Goal: Transaction & Acquisition: Purchase product/service

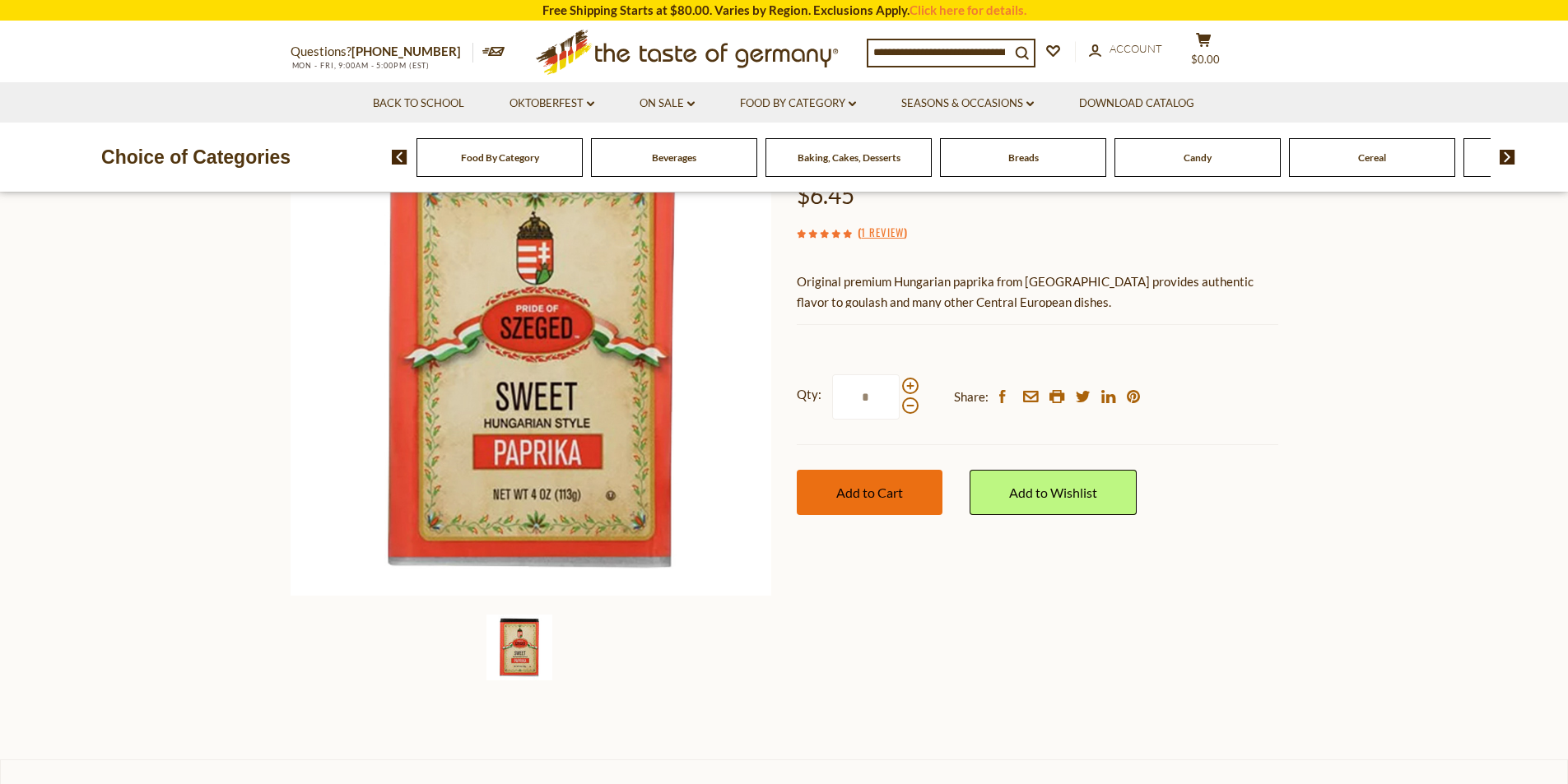
click at [869, 499] on span "Add to Cart" at bounding box center [870, 493] width 67 height 15
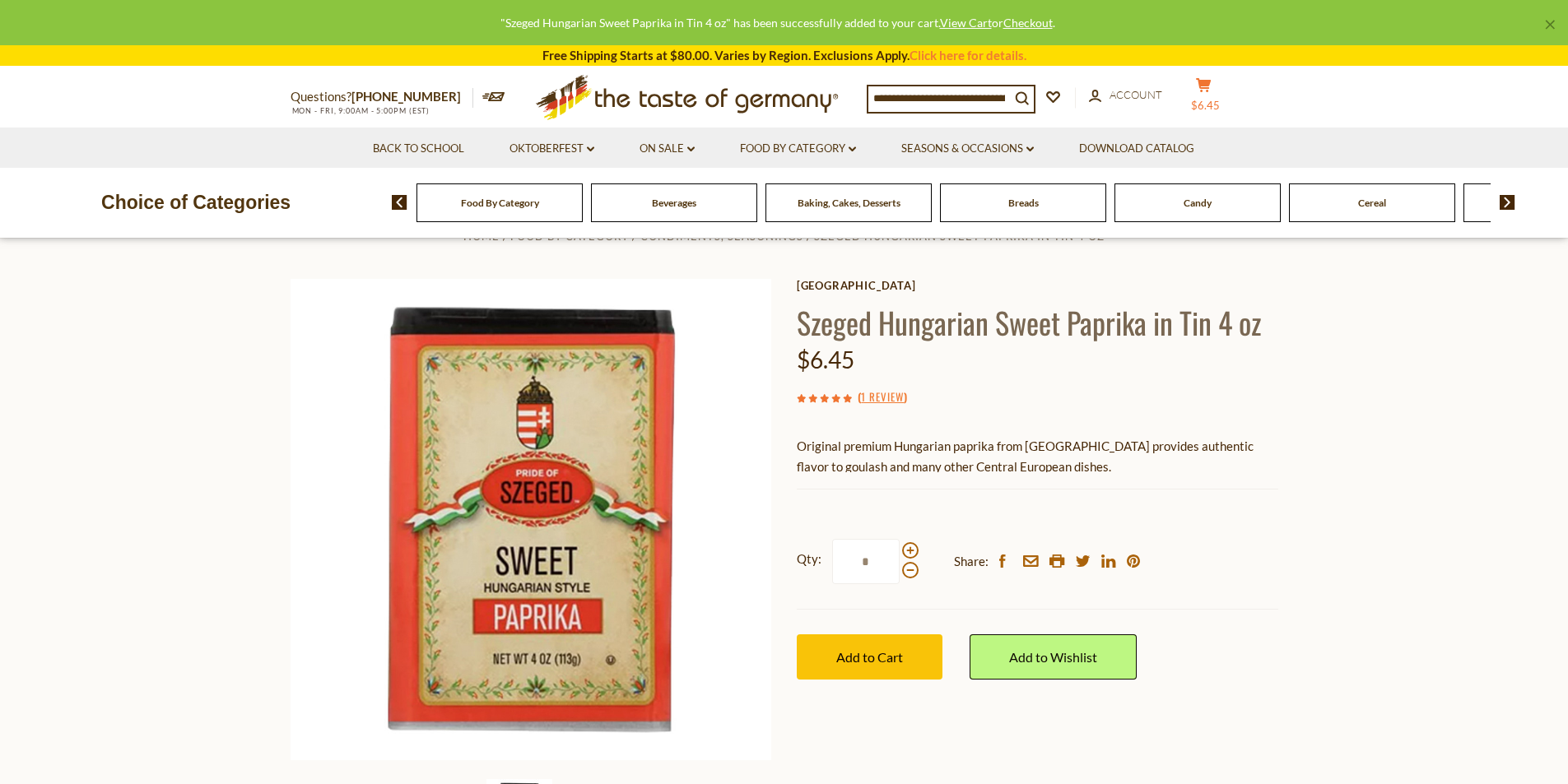
click at [1220, 99] on span "$6.45" at bounding box center [1205, 105] width 28 height 13
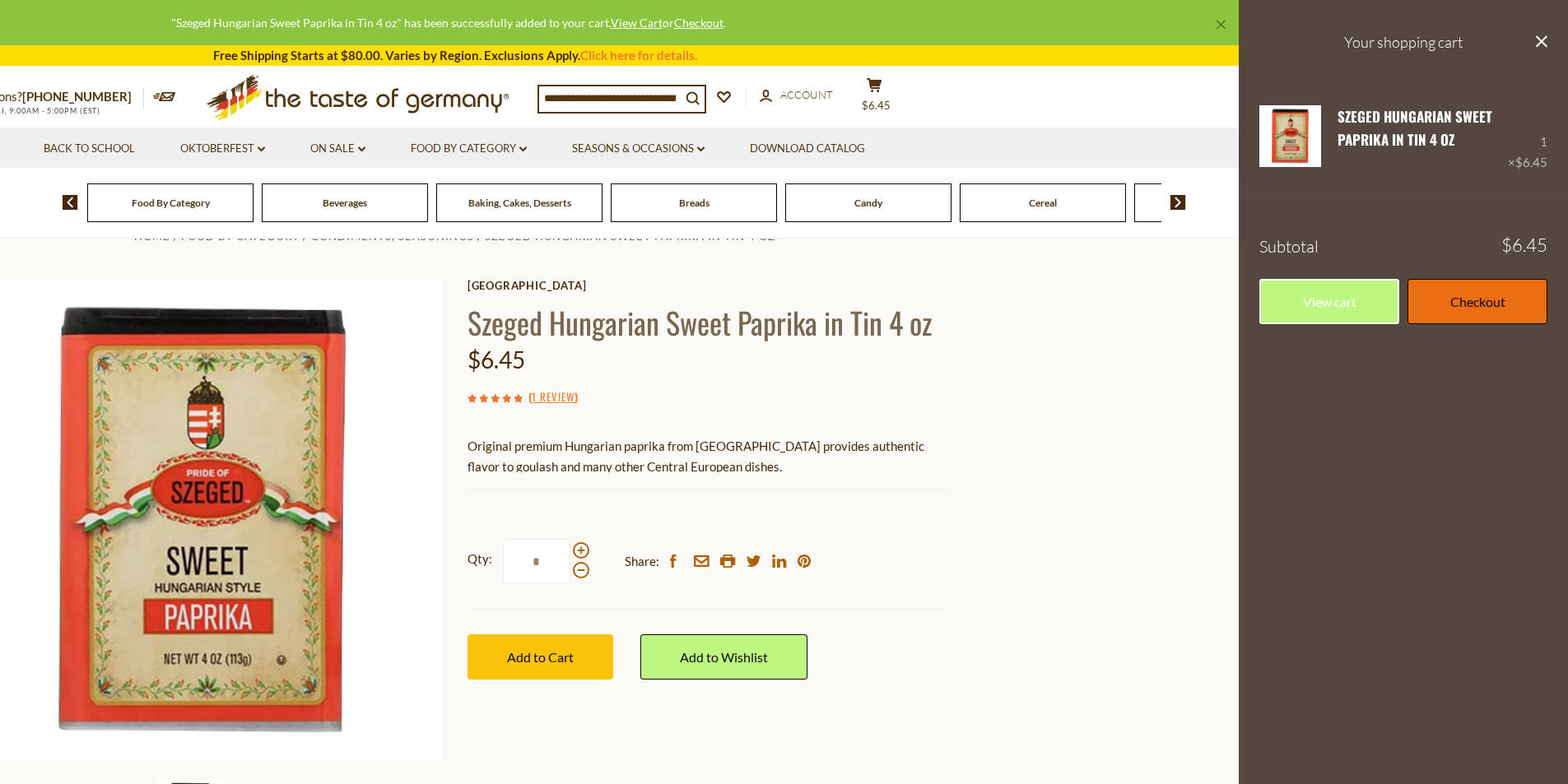
click at [1448, 299] on link "Checkout" at bounding box center [1478, 301] width 140 height 46
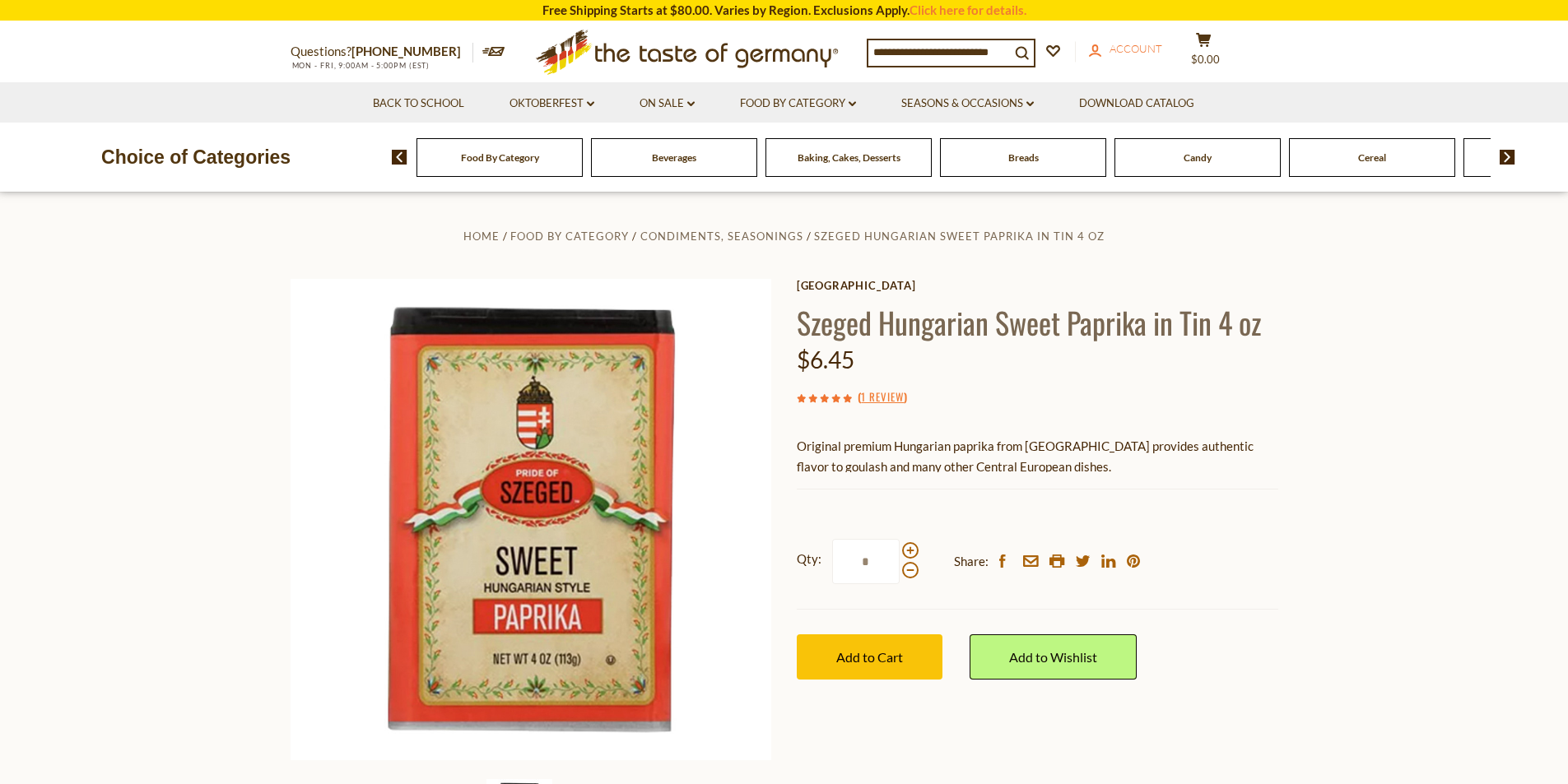
click at [1142, 52] on span "Account" at bounding box center [1135, 48] width 52 height 13
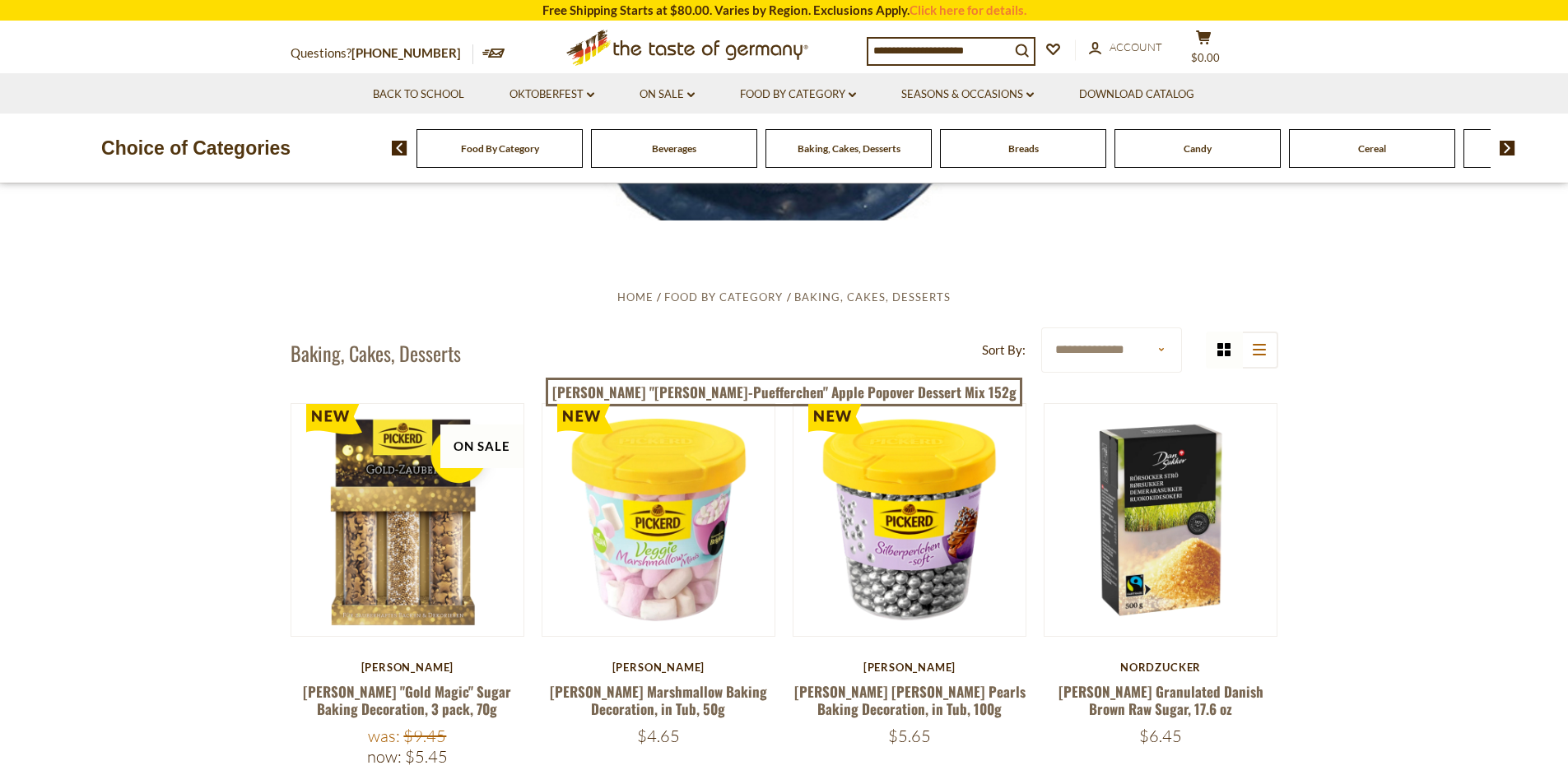
scroll to position [576, 0]
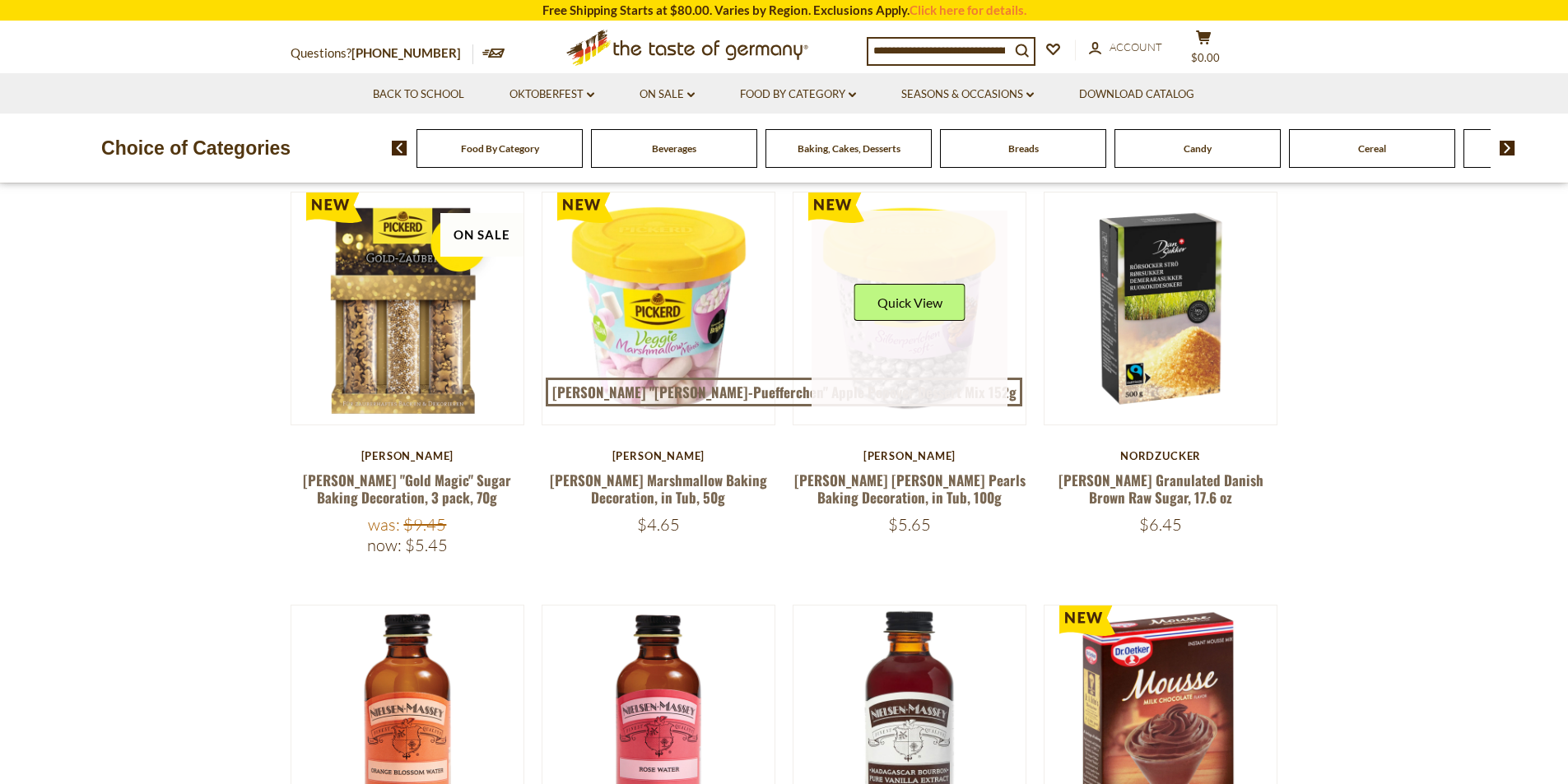
click at [864, 335] on link at bounding box center [910, 309] width 196 height 196
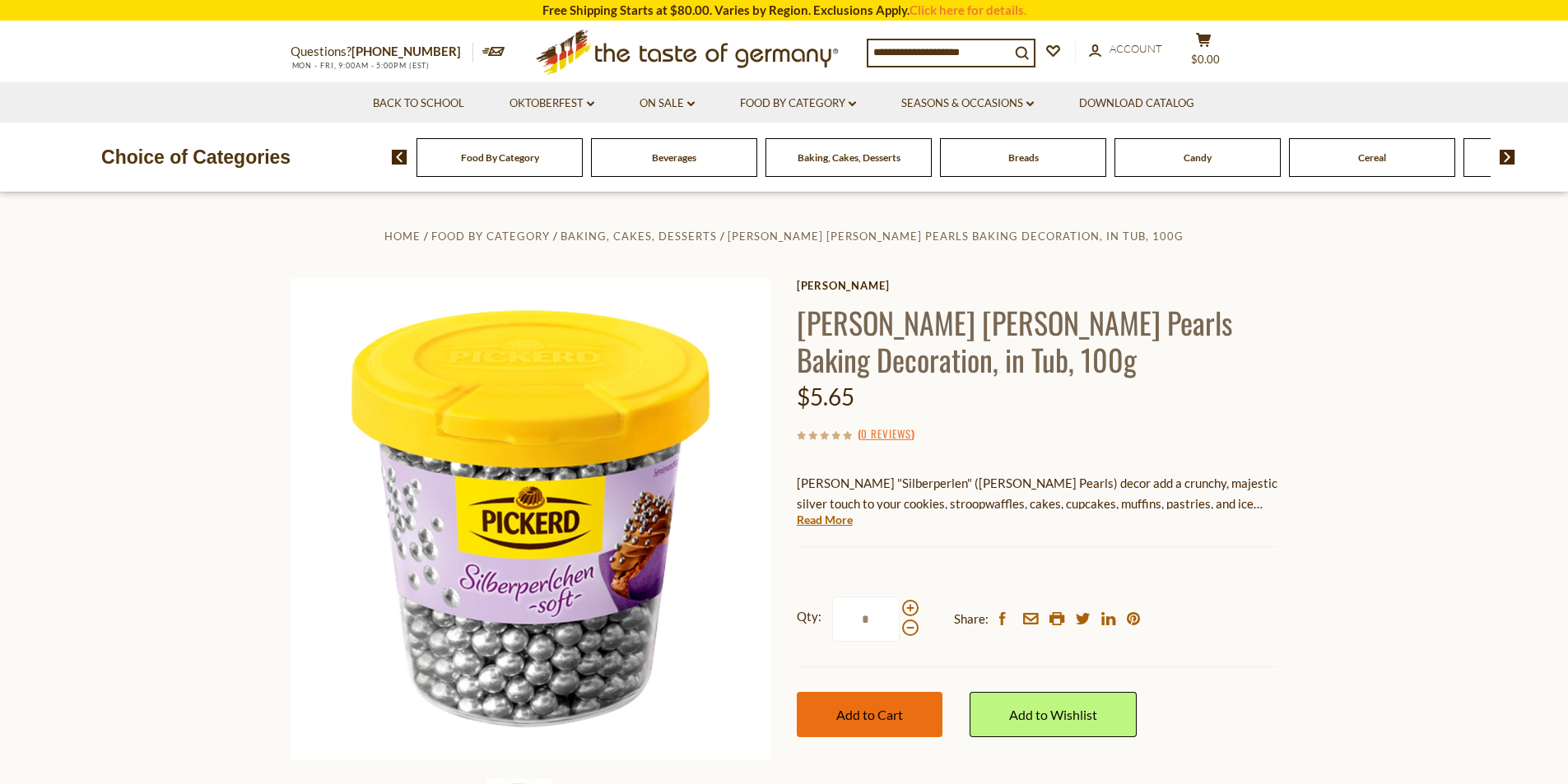
click at [892, 712] on span "Add to Cart" at bounding box center [870, 714] width 67 height 15
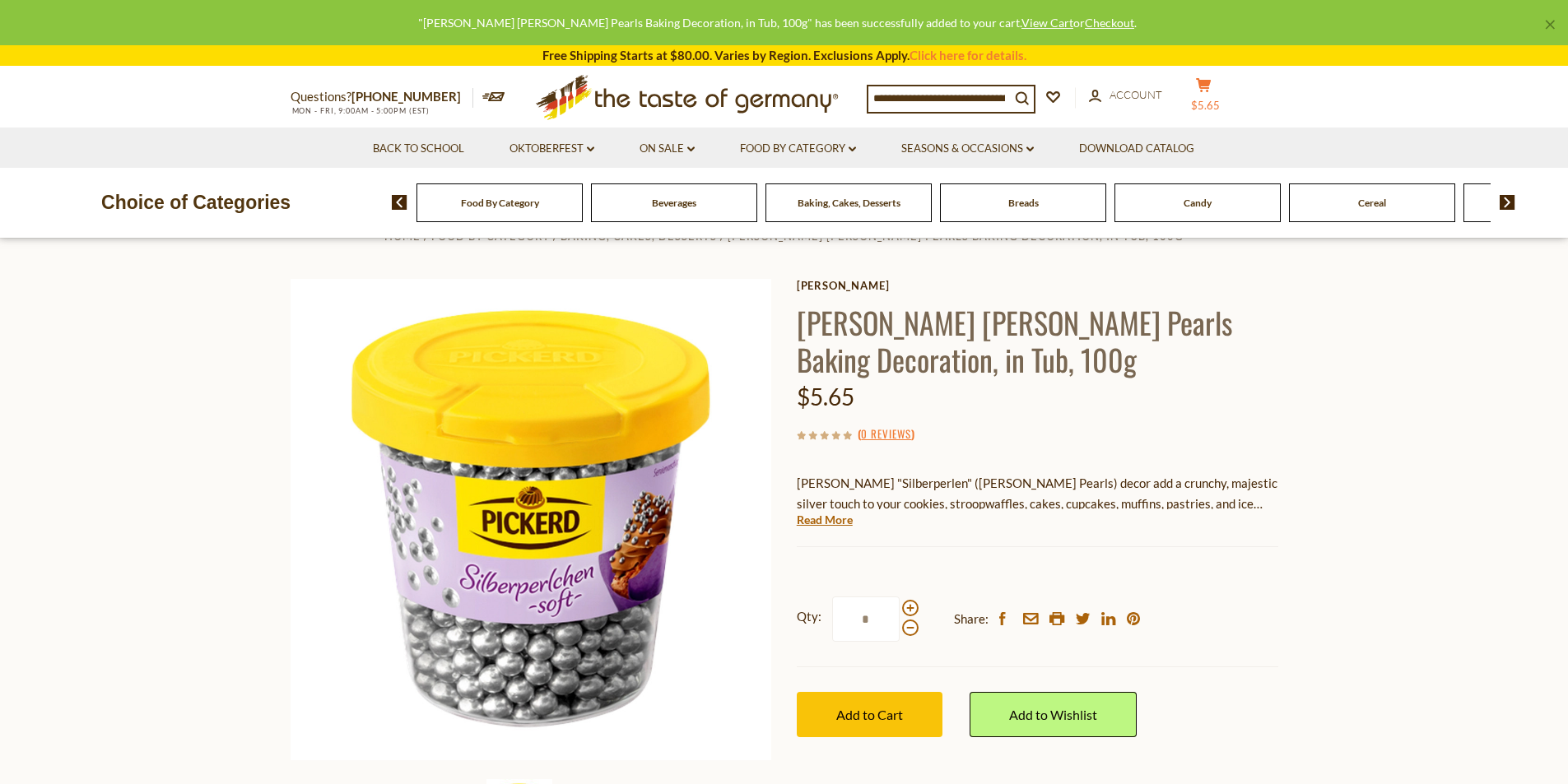
click at [1220, 99] on span "$5.65" at bounding box center [1205, 105] width 28 height 13
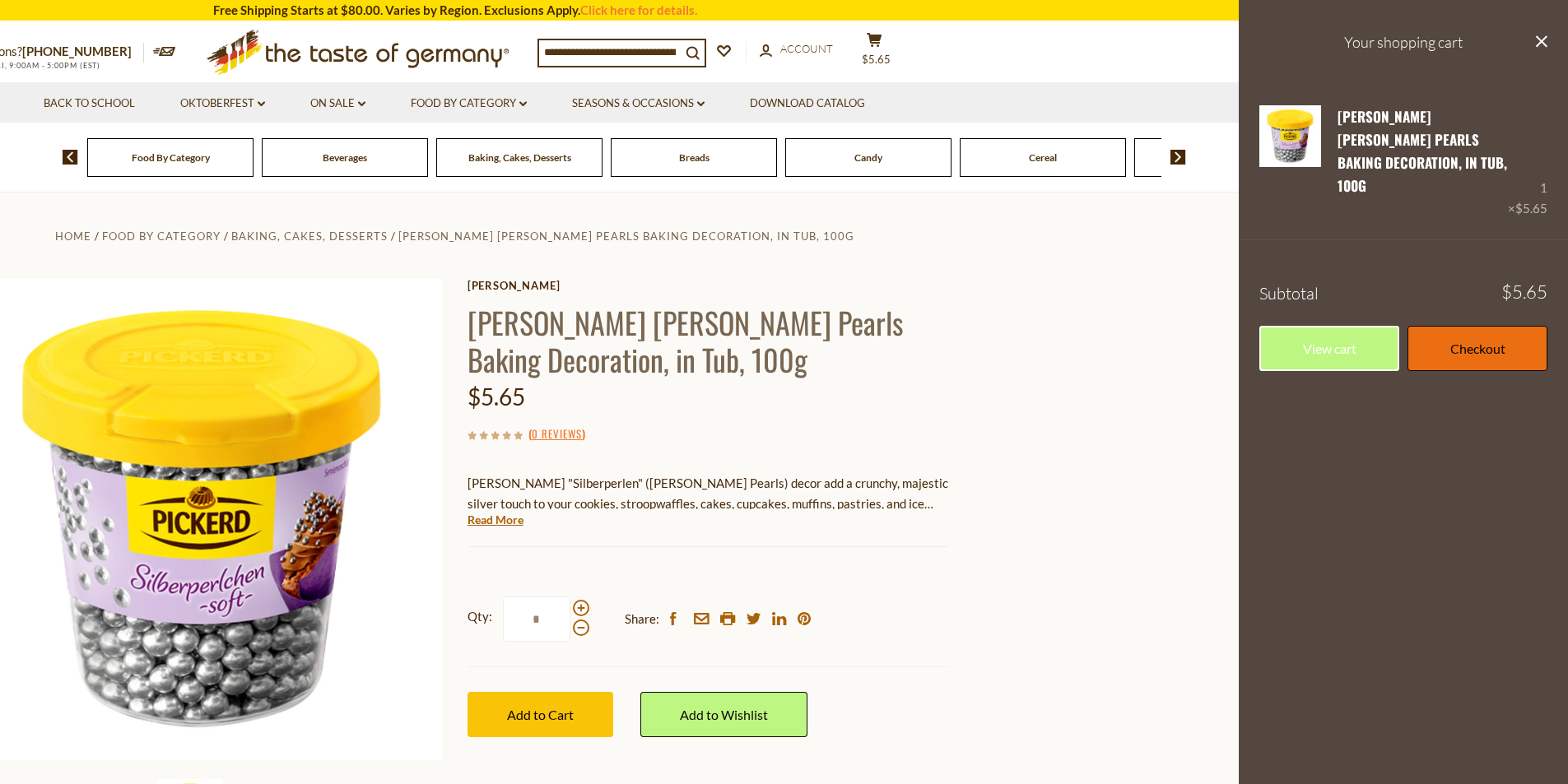
click at [1468, 326] on link "Checkout" at bounding box center [1478, 348] width 140 height 46
